Goal: Task Accomplishment & Management: Use online tool/utility

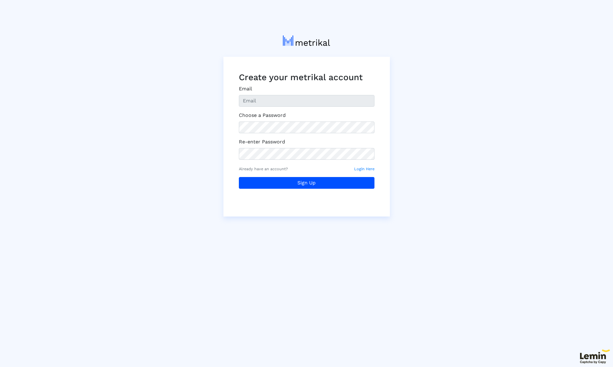
type input "[PERSON_NAME][EMAIL_ADDRESS][DOMAIN_NAME]"
click at [206, 120] on div "Create your metrikal account Email [PERSON_NAME][EMAIL_ADDRESS][DOMAIN_NAME] Ch…" at bounding box center [306, 124] width 351 height 186
drag, startPoint x: 506, startPoint y: 87, endPoint x: 461, endPoint y: 100, distance: 46.7
click at [506, 88] on crea-sign-up "Create your metrikal account Email Ahmed.moniem@washmen.com Choose a Password R…" at bounding box center [306, 124] width 613 height 186
click at [183, 131] on div "Create your metrikal account Email Ahmed.moniem@washmen.com Choose a Password R…" at bounding box center [306, 124] width 351 height 186
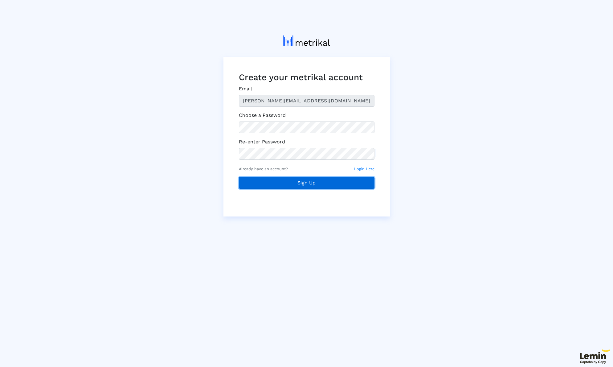
click at [368, 180] on button "Sign Up" at bounding box center [307, 183] width 136 height 12
click at [331, 186] on button "Sign Up" at bounding box center [307, 183] width 136 height 12
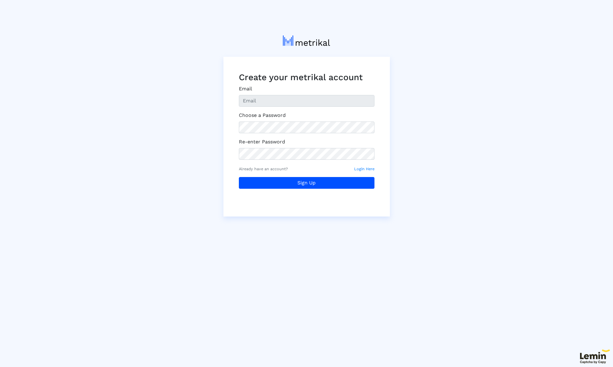
type input "[PERSON_NAME][EMAIL_ADDRESS][DOMAIN_NAME]"
click at [367, 171] on small "Login Here" at bounding box center [364, 169] width 20 height 6
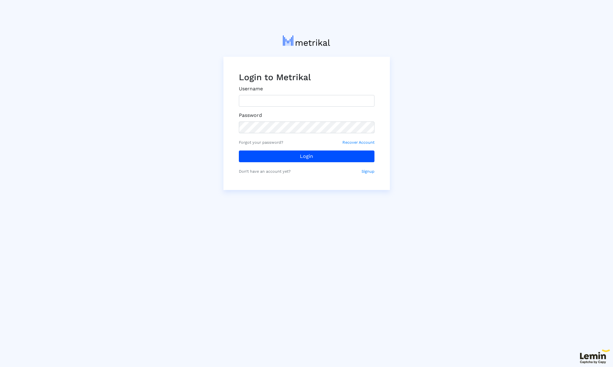
type input "Ahmed.moniem@washmen.com"
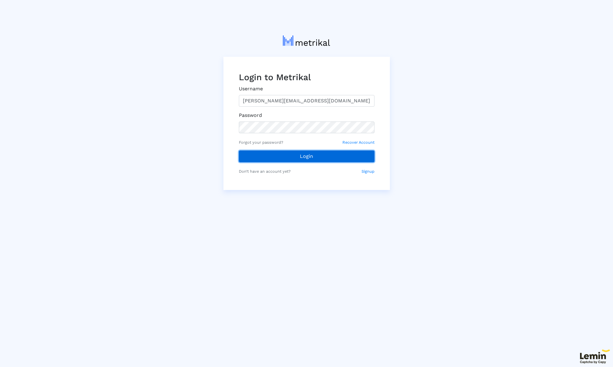
click at [299, 159] on button "Login" at bounding box center [307, 156] width 136 height 12
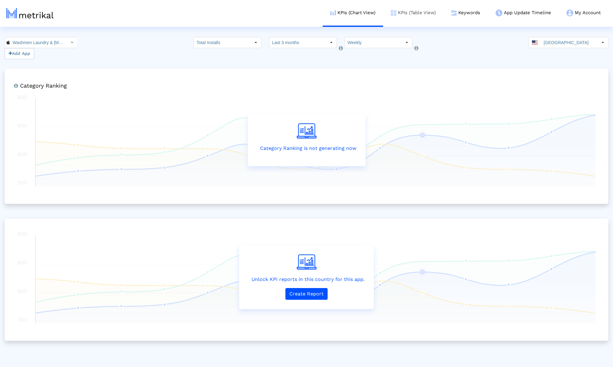
click at [424, 10] on link "KPIs (Table View)" at bounding box center [413, 13] width 60 height 26
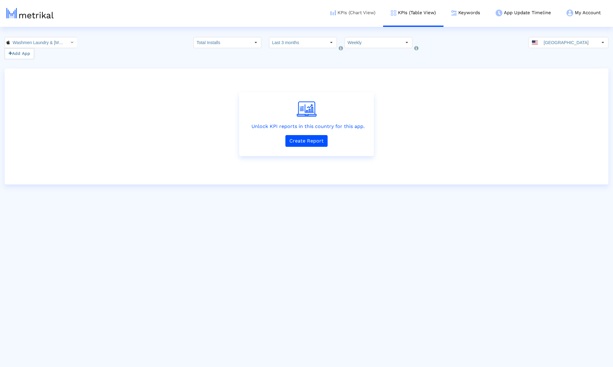
click at [353, 16] on link "KPIs (Chart View)" at bounding box center [353, 13] width 60 height 26
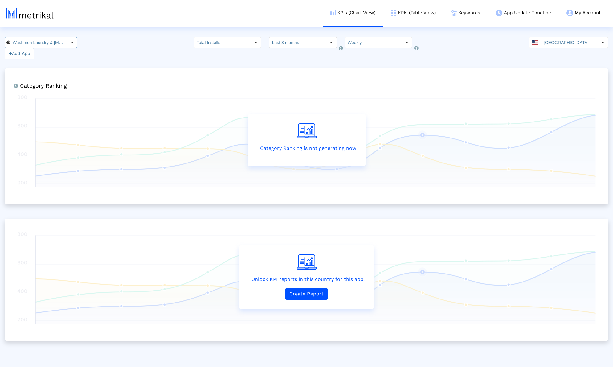
click at [30, 42] on input "Washmen Laundry & [MEDICAL_DATA] < 1037965236 >" at bounding box center [37, 42] width 55 height 10
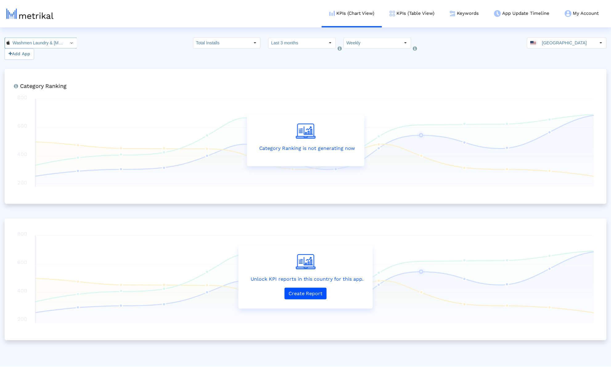
scroll to position [0, 51]
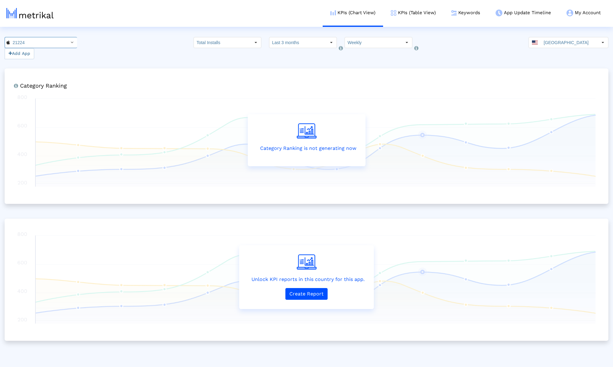
click at [211, 48] on div "Total Installs" at bounding box center [228, 48] width 68 height 22
click at [211, 45] on input "Total Installs" at bounding box center [222, 42] width 57 height 10
click at [308, 291] on button "Create Report" at bounding box center [307, 294] width 42 height 12
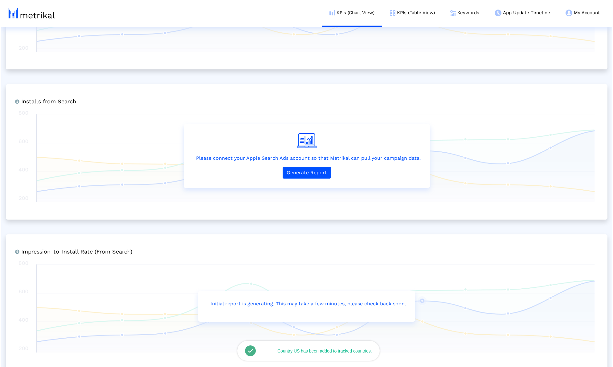
scroll to position [586, 0]
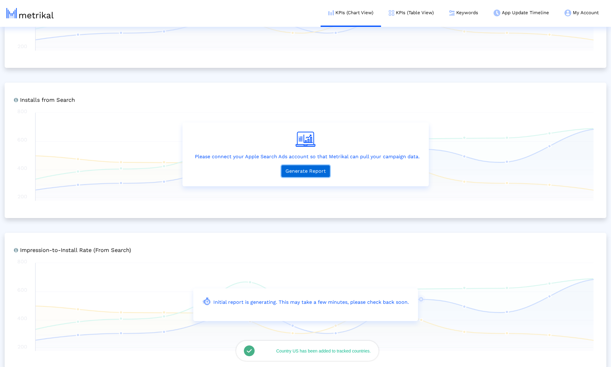
click at [311, 173] on button "Generate Report" at bounding box center [305, 171] width 48 height 12
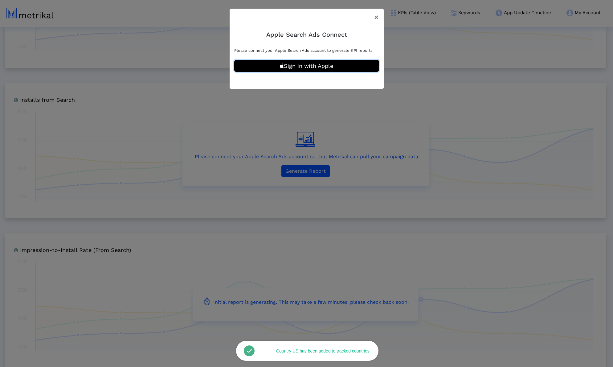
click at [316, 67] on button "Sign in with Apple" at bounding box center [306, 66] width 145 height 12
